Goal: Task Accomplishment & Management: Manage account settings

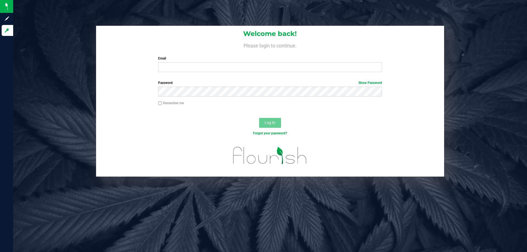
click at [282, 73] on div "Welcome back! Please login to continue. Email Required Please format your email…" at bounding box center [270, 51] width 348 height 51
click at [280, 66] on input "Email" at bounding box center [270, 67] width 224 height 10
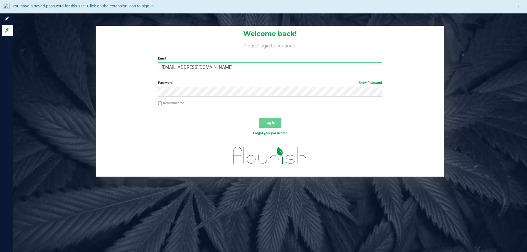
type input "[EMAIL_ADDRESS][DOMAIN_NAME]"
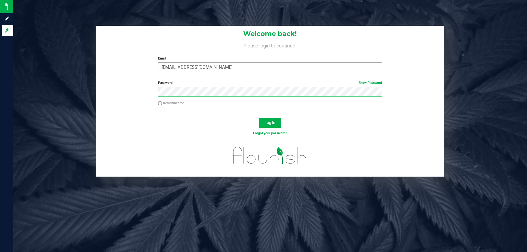
click at [259, 118] on button "Log In" at bounding box center [270, 123] width 22 height 10
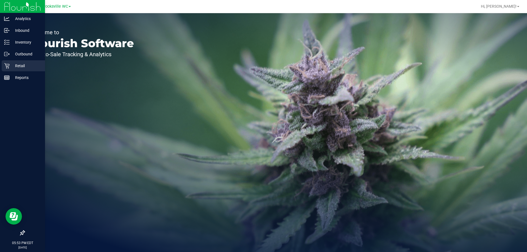
click at [9, 68] on icon at bounding box center [6, 65] width 5 height 5
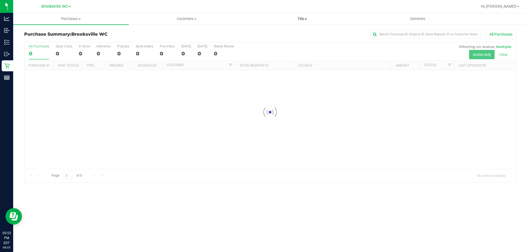
click at [301, 19] on span "Tills" at bounding box center [302, 18] width 115 height 5
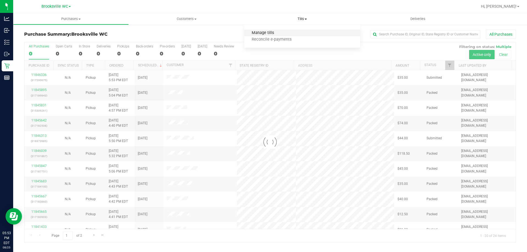
click at [279, 32] on span "Manage tills" at bounding box center [262, 33] width 37 height 5
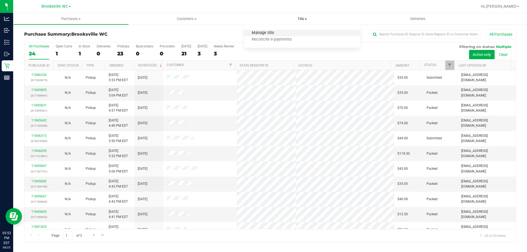
click at [269, 32] on span "Manage tills" at bounding box center [262, 33] width 37 height 5
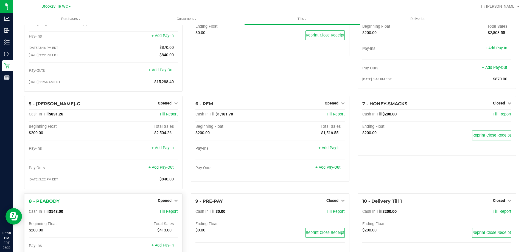
scroll to position [72, 0]
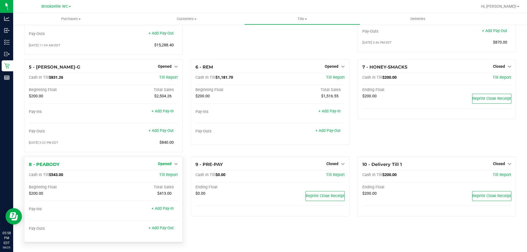
click at [171, 165] on link "Opened" at bounding box center [168, 164] width 20 height 4
click at [169, 173] on div "Close Till" at bounding box center [165, 175] width 41 height 7
click at [169, 174] on link "Close Till" at bounding box center [165, 175] width 15 height 4
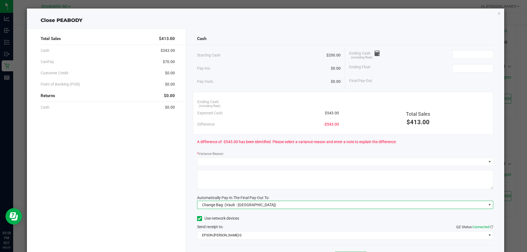
click at [268, 202] on span "Change Bag (Vault - [GEOGRAPHIC_DATA])" at bounding box center [341, 205] width 289 height 8
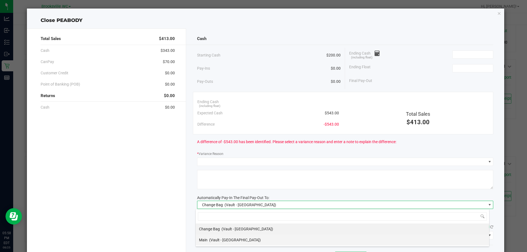
click at [227, 243] on div "Main (Vault - [GEOGRAPHIC_DATA])" at bounding box center [230, 240] width 62 height 10
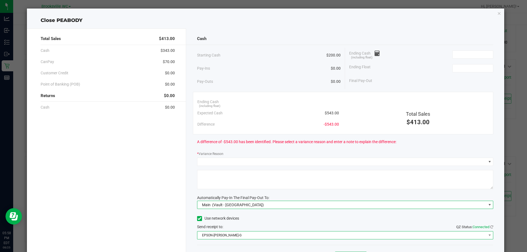
click at [246, 238] on span "EPSON-[PERSON_NAME]-G" at bounding box center [341, 236] width 289 height 8
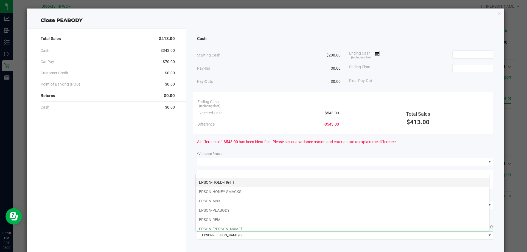
scroll to position [48, 0]
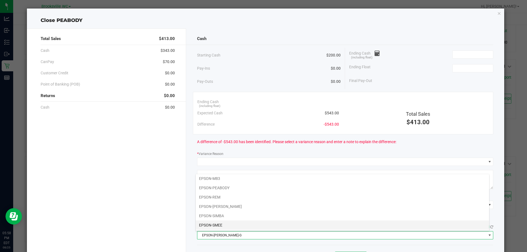
click at [224, 227] on li "EPSON-SMEE" at bounding box center [343, 225] width 294 height 9
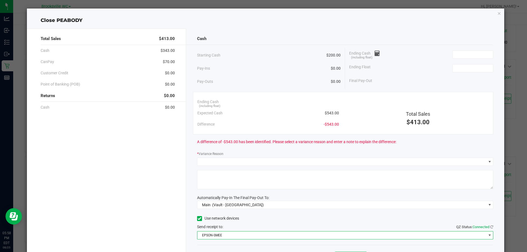
click at [165, 207] on div "Total Sales $413.00 Cash $343.00 CanPay $70.00 Customer Credit $0.00 Point of B…" at bounding box center [106, 152] width 159 height 247
click at [466, 68] on input at bounding box center [473, 69] width 40 height 8
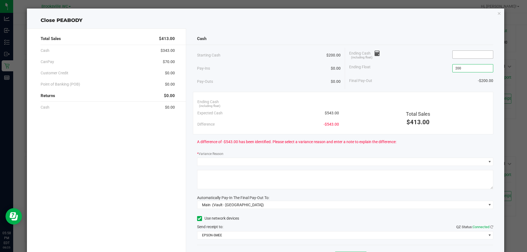
type input "$200.00"
click at [463, 52] on input at bounding box center [473, 55] width 40 height 8
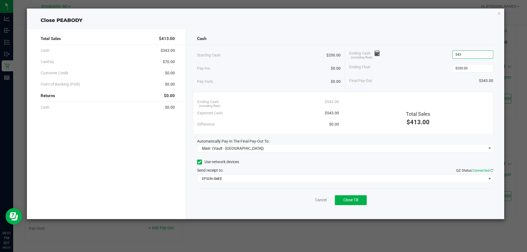
type input "$543.00"
click at [455, 26] on div "Total Sales $413.00 Cash $343.00 CanPay $70.00 Customer Credit $0.00 Point of B…" at bounding box center [266, 121] width 478 height 195
click at [358, 202] on span "Close Till" at bounding box center [351, 200] width 15 height 4
click at [501, 14] on icon "button" at bounding box center [500, 13] width 4 height 7
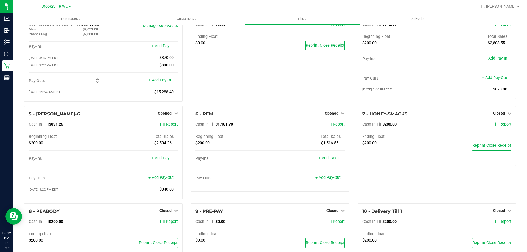
scroll to position [0, 0]
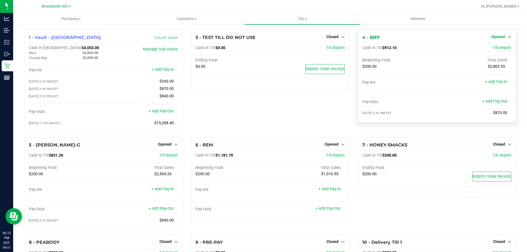
click at [500, 37] on span "Opened" at bounding box center [499, 37] width 14 height 4
click at [492, 46] on link "Close Till" at bounding box center [499, 48] width 15 height 4
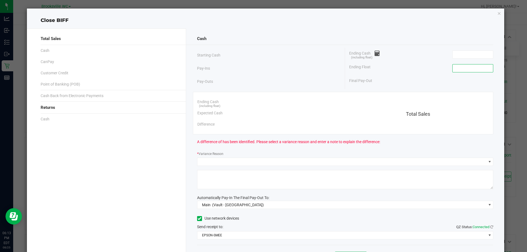
click at [466, 70] on input at bounding box center [473, 69] width 40 height 8
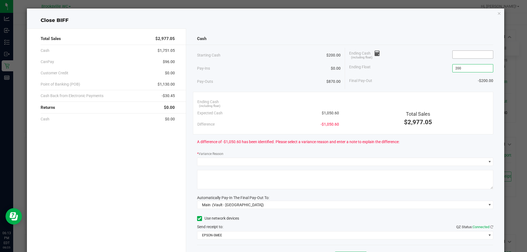
type input "$200.00"
click at [455, 52] on input at bounding box center [473, 55] width 40 height 8
click at [450, 36] on div "Cash" at bounding box center [345, 39] width 297 height 12
click at [455, 55] on input at bounding box center [473, 55] width 40 height 8
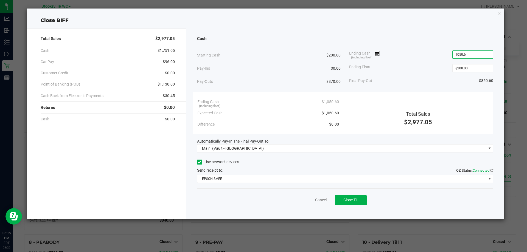
type input "$1,050.60"
click at [445, 23] on div "Close BIFF" at bounding box center [266, 20] width 478 height 7
click at [337, 200] on button "Close Till" at bounding box center [351, 201] width 32 height 10
click at [499, 14] on icon "button" at bounding box center [500, 13] width 4 height 7
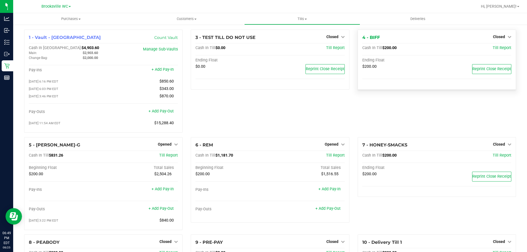
scroll to position [27, 0]
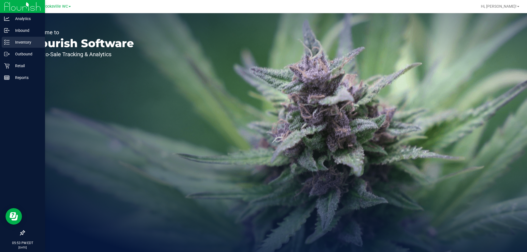
click at [7, 42] on line at bounding box center [7, 42] width 3 height 0
